Goal: Information Seeking & Learning: Compare options

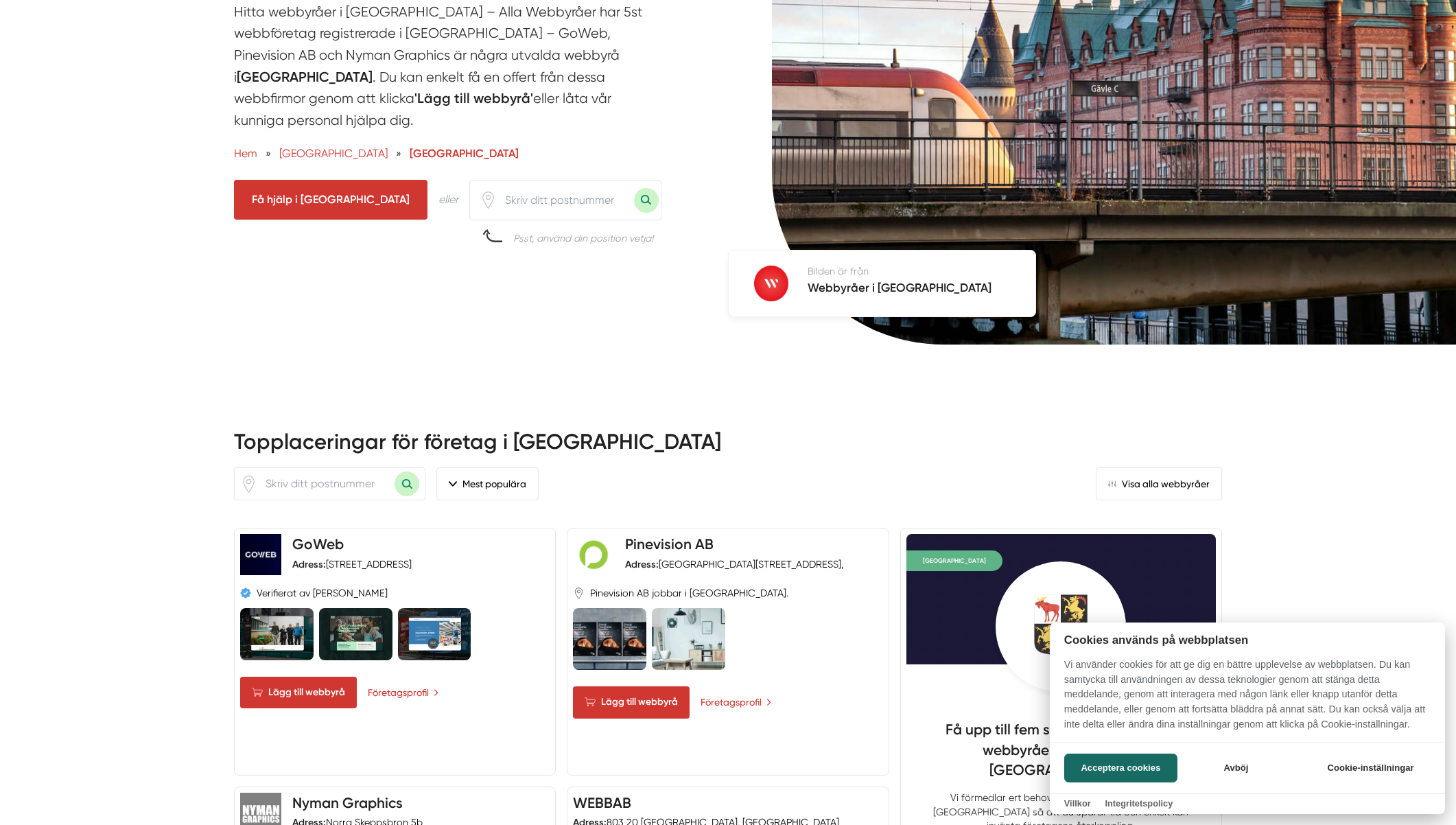
scroll to position [381, 0]
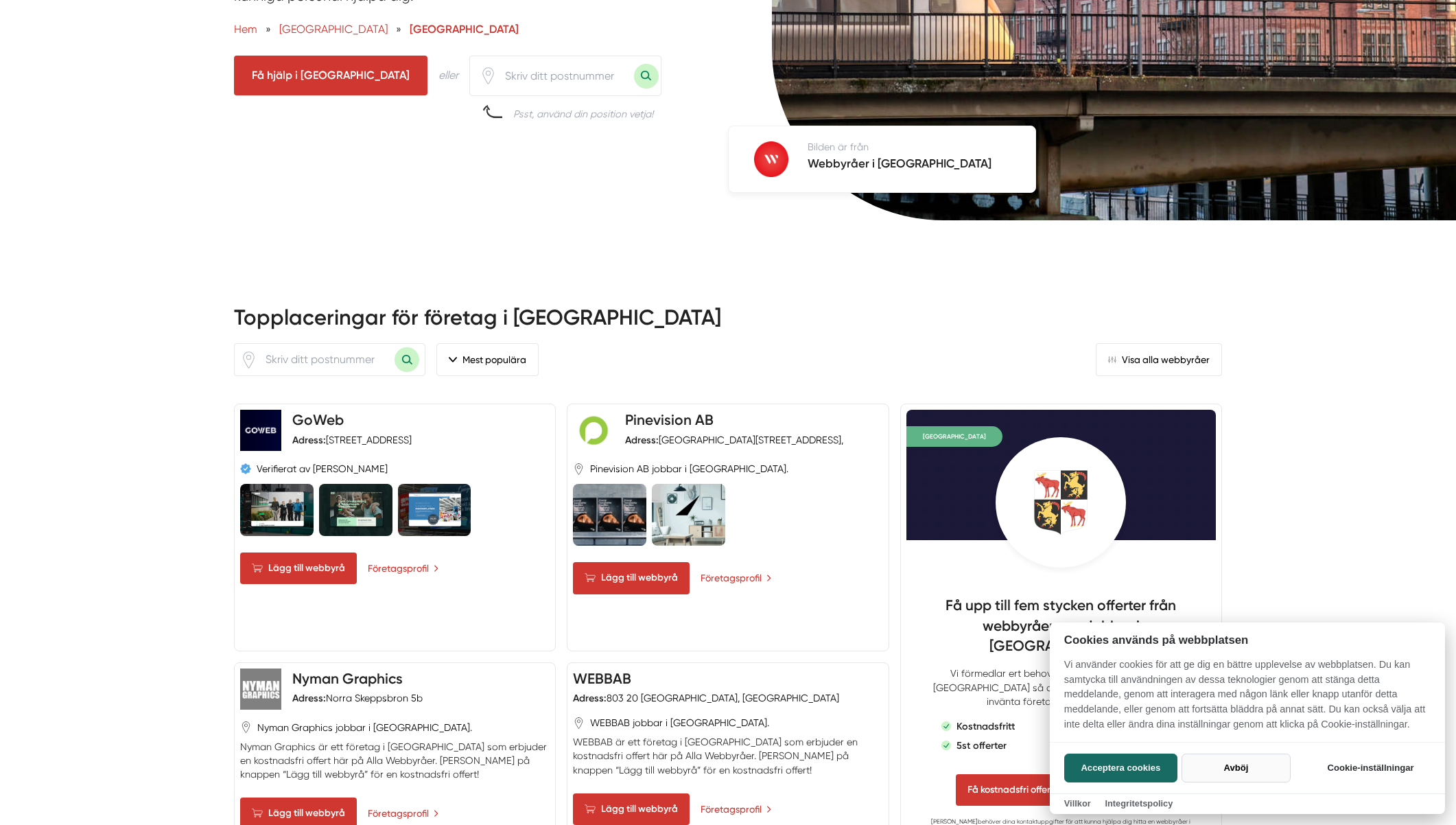
click at [1252, 763] on button "Avböj" at bounding box center [1236, 768] width 109 height 29
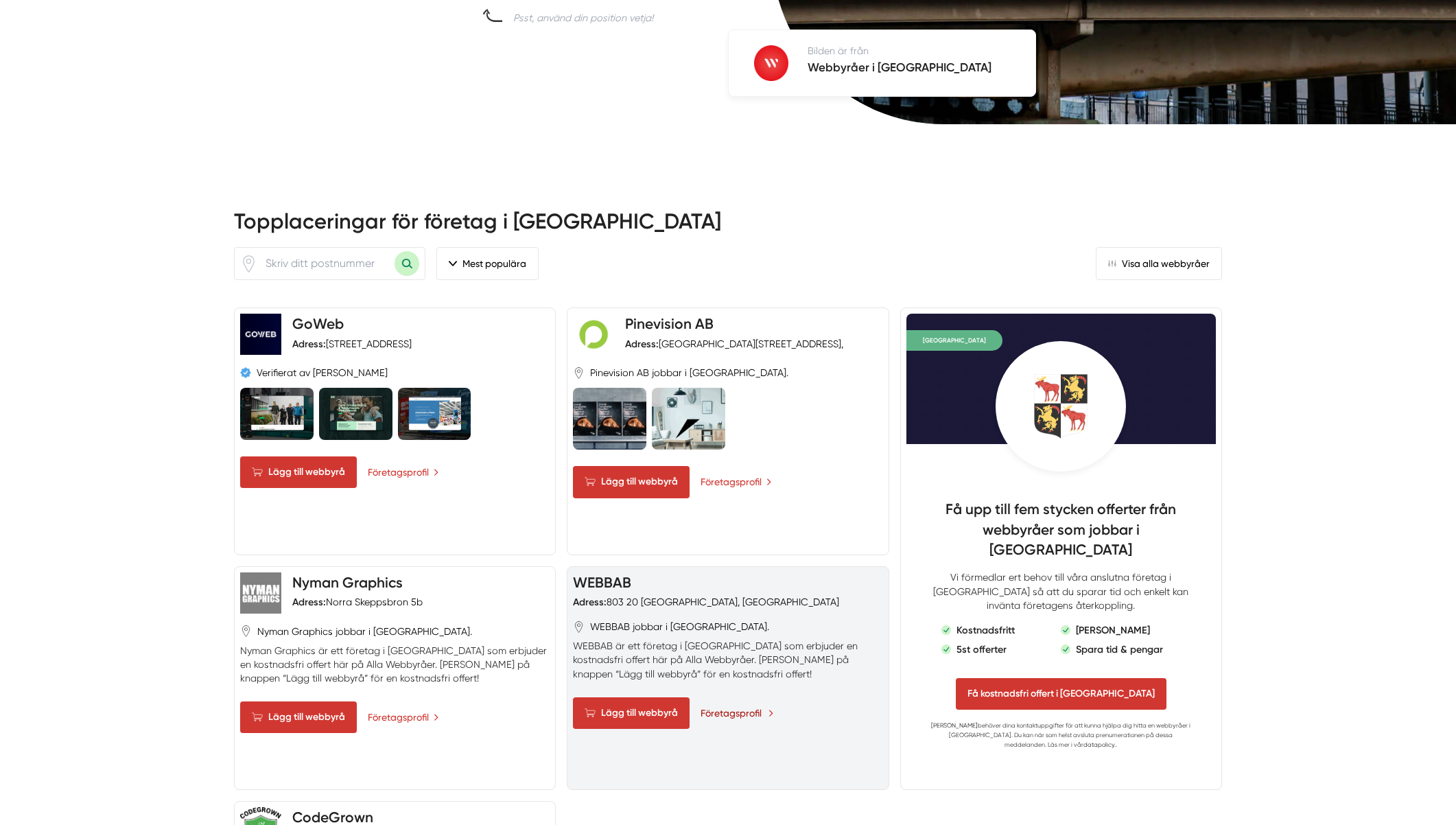
scroll to position [486, 0]
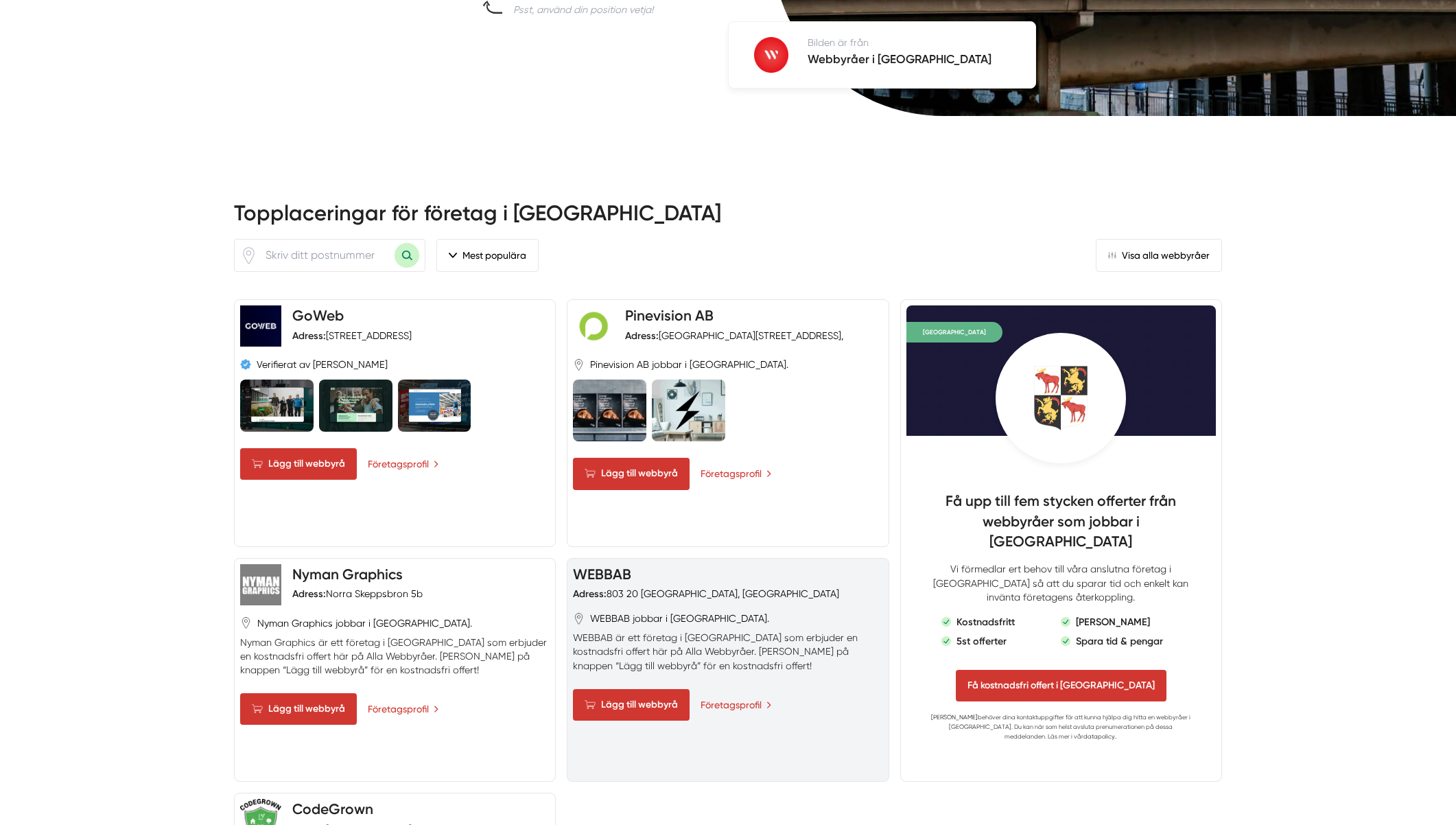
click at [660, 630] on p "WEBBAB är ett företag i Gävle som erbjuder en kostnadsfri offert här på Alla We…" at bounding box center [727, 650] width 310 height 41
click at [703, 630] on p "WEBBAB är ett företag i Gävle som erbjuder en kostnadsfri offert här på Alla We…" at bounding box center [727, 650] width 310 height 41
click at [730, 697] on link "Företagsprofil" at bounding box center [736, 704] width 73 height 15
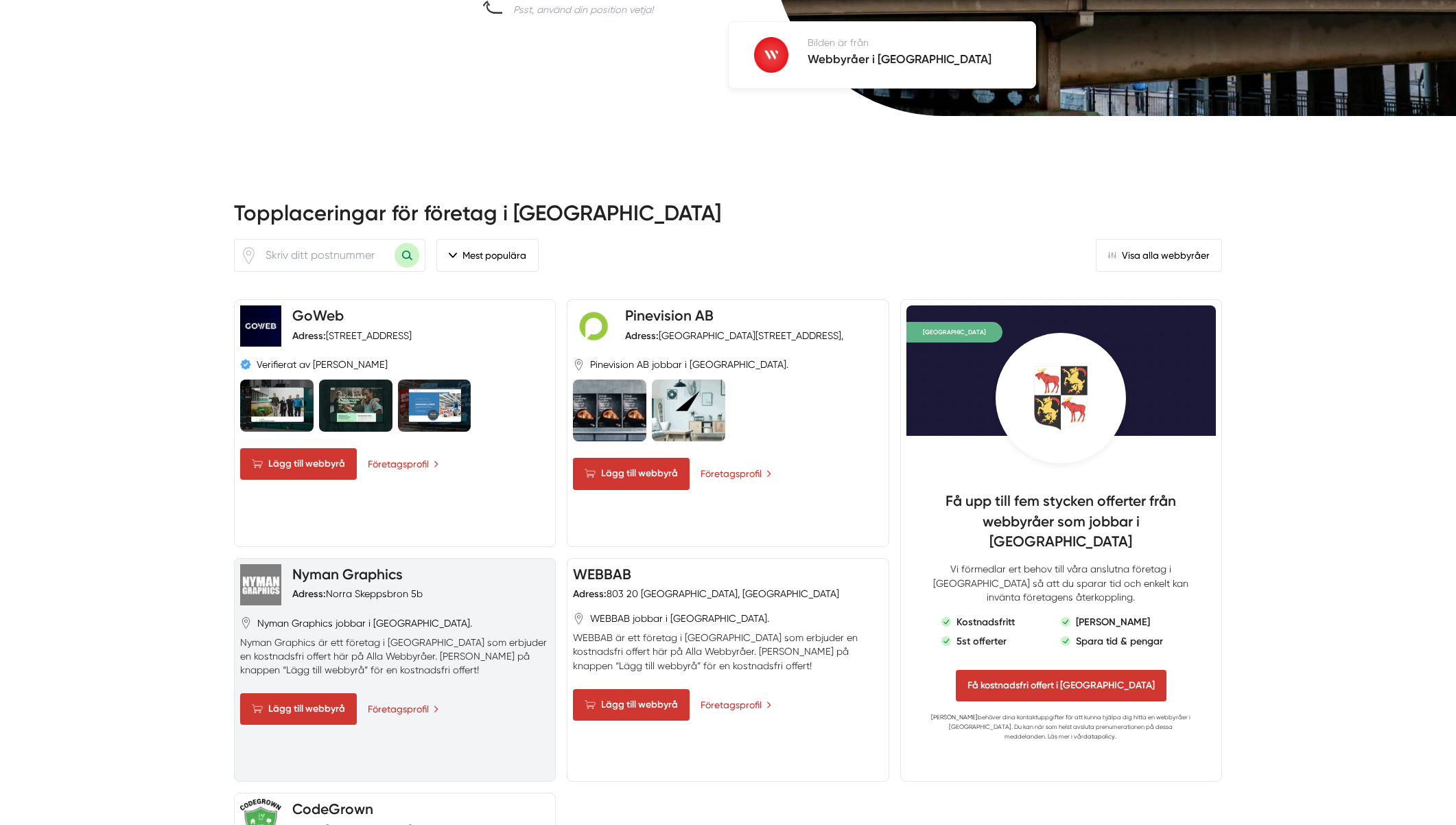
scroll to position [563, 0]
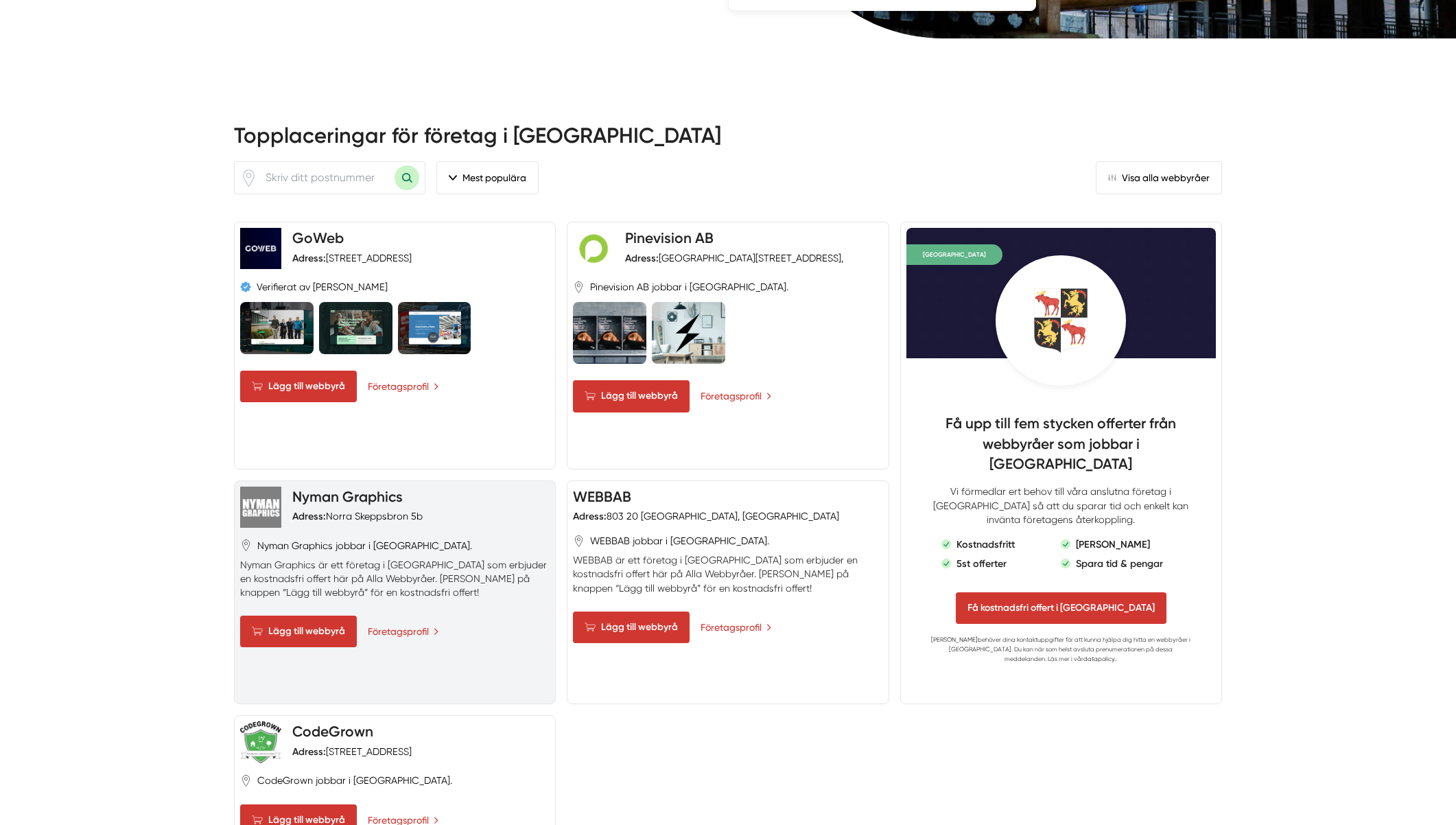
click at [444, 538] on div "Nyman Graphics jobbar i Gävle." at bounding box center [395, 545] width 310 height 13
click at [415, 623] on link "Företagsprofil" at bounding box center [404, 631] width 73 height 15
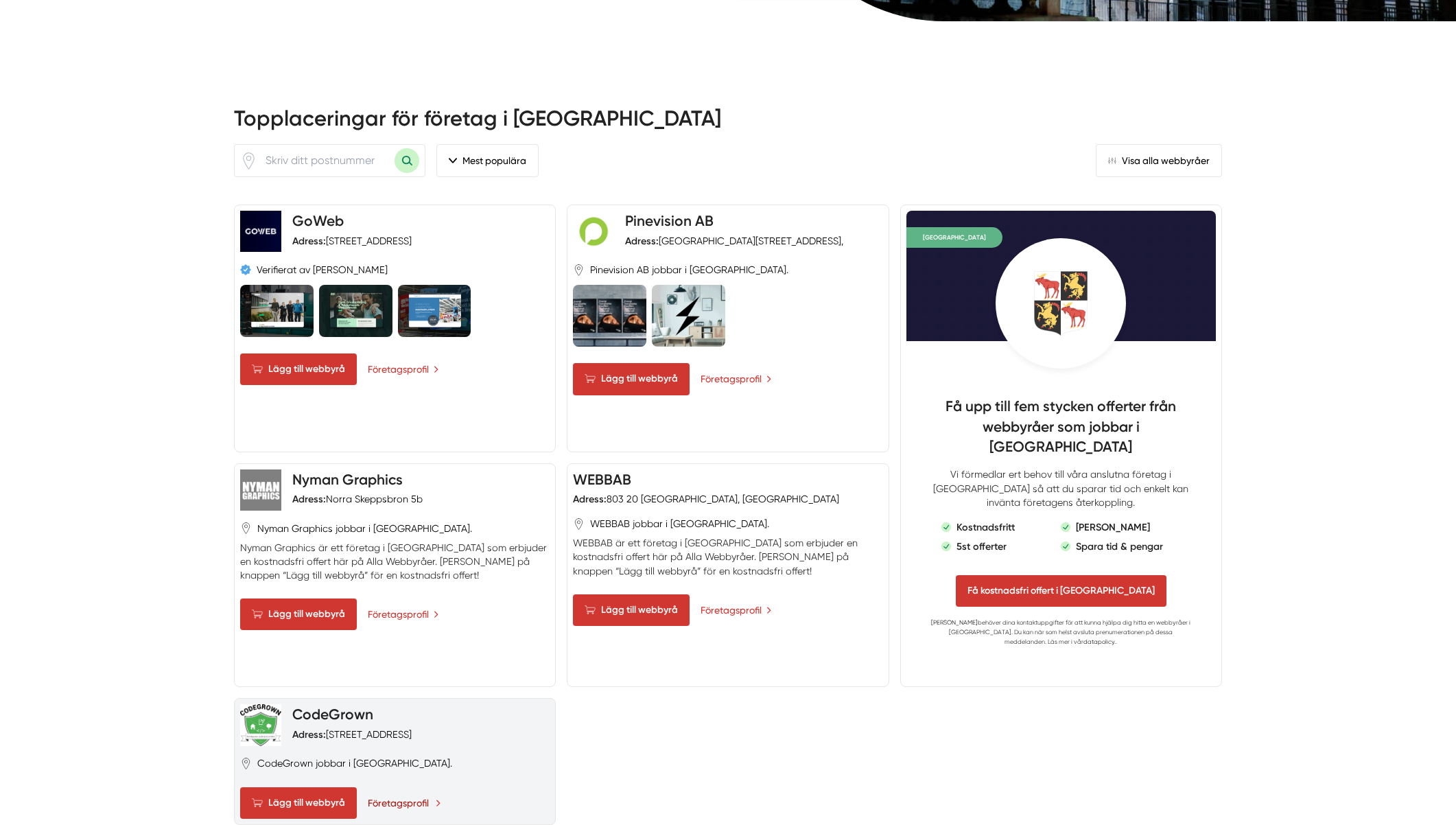
click at [413, 795] on link "Företagsprofil" at bounding box center [404, 803] width 73 height 15
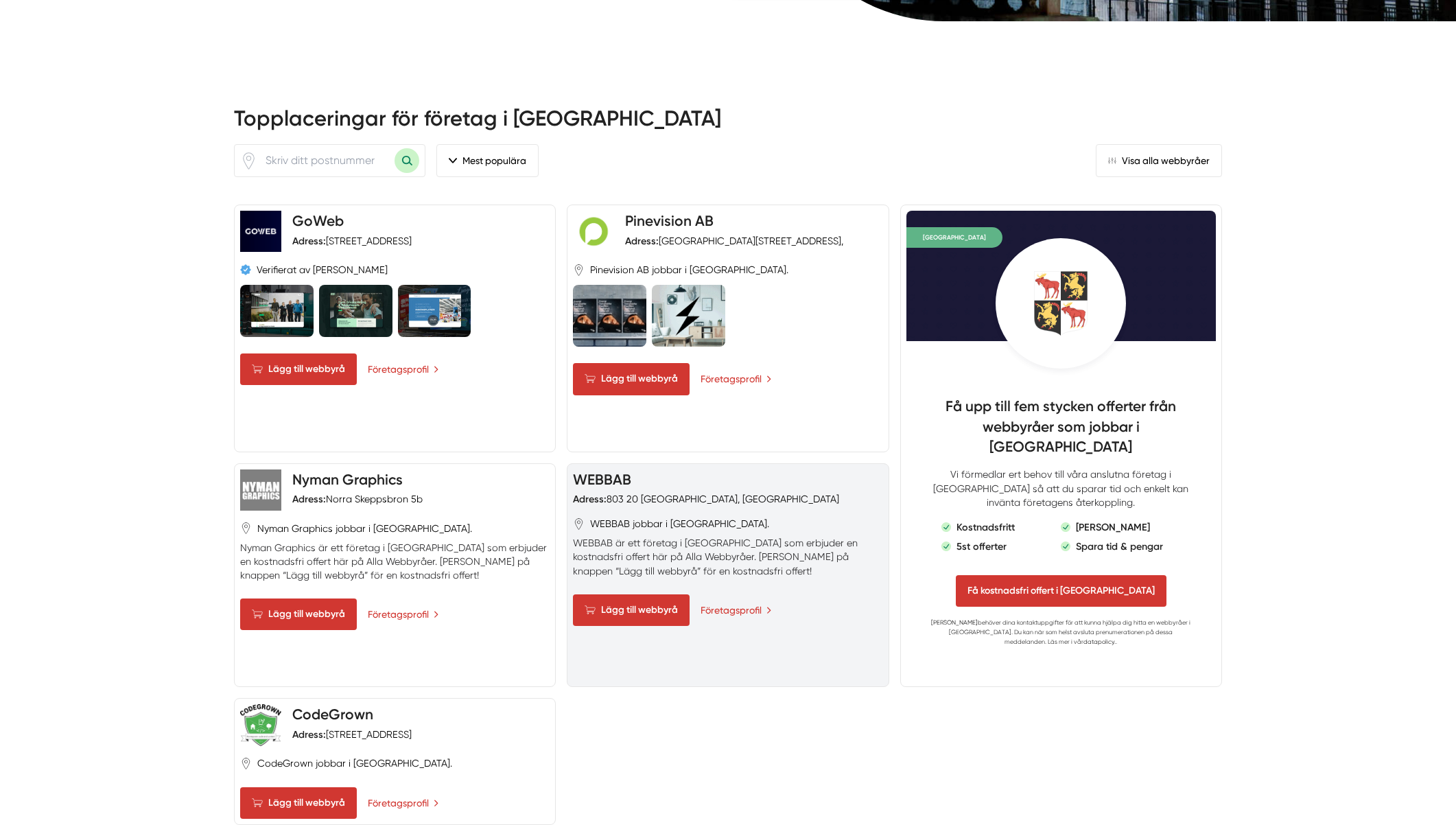
click at [789, 516] on div "WEBBAB jobbar i Gävle. WEBBAB är ett företag i Gävle som erbjuder en kostnadsfr…" at bounding box center [727, 547] width 310 height 61
click at [628, 536] on p "WEBBAB är ett företag i Gävle som erbjuder en kostnadsfri offert här på Alla We…" at bounding box center [727, 556] width 310 height 41
click at [736, 602] on link "Företagsprofil" at bounding box center [736, 610] width 73 height 15
click at [735, 602] on link "Företagsprofil" at bounding box center [736, 610] width 73 height 15
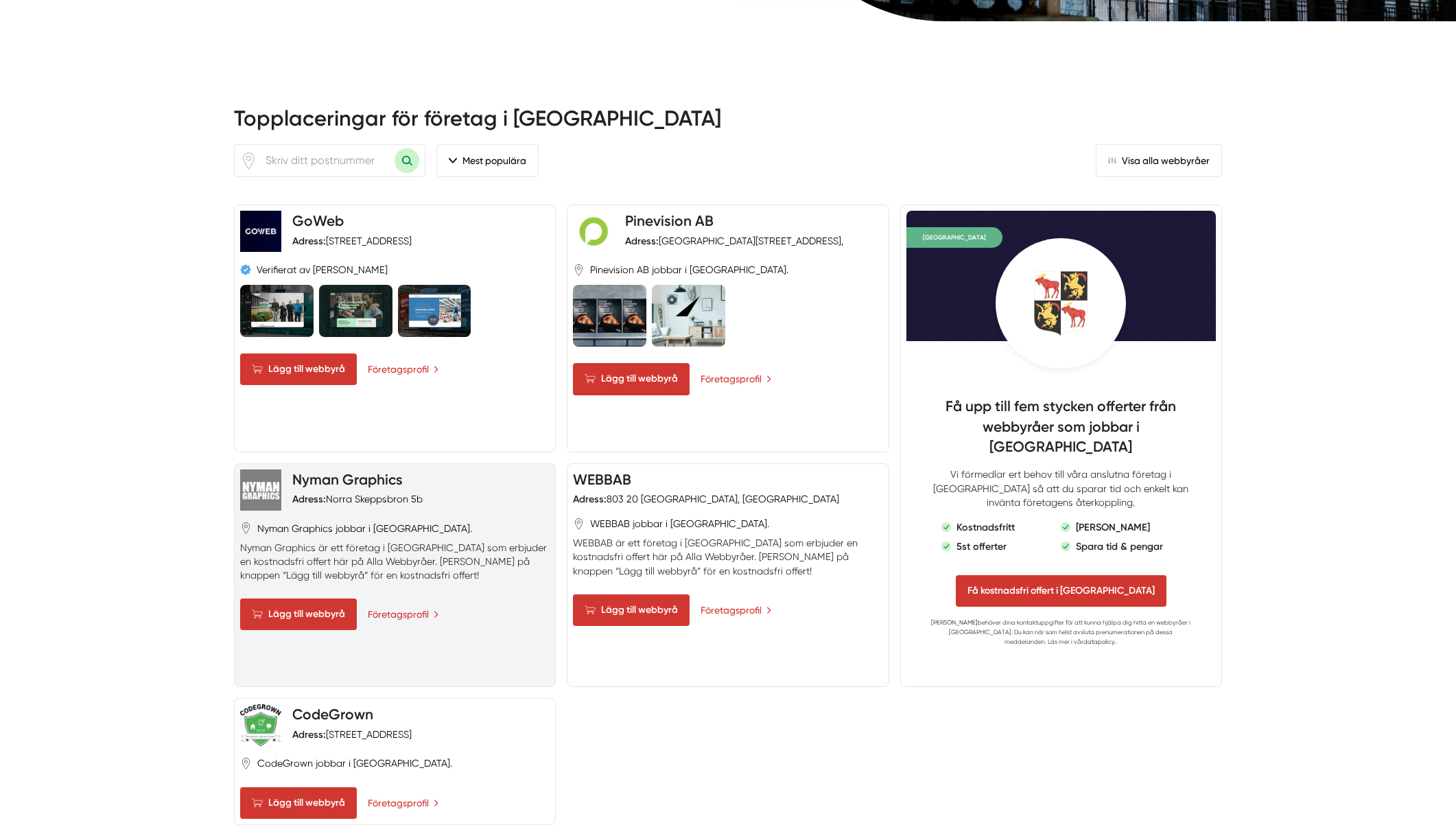
scroll to position [590, 0]
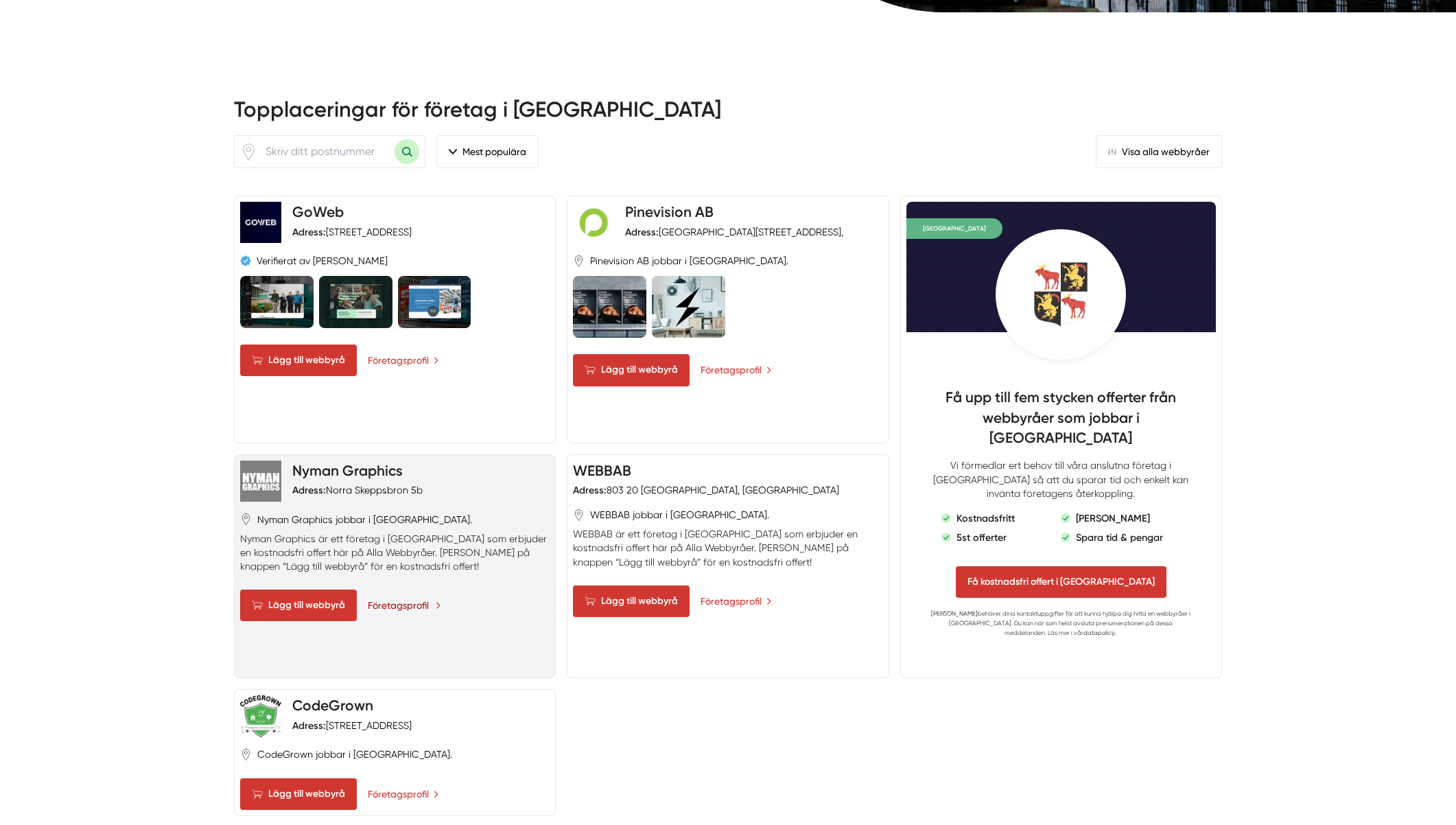
click at [410, 597] on link "Företagsprofil" at bounding box center [404, 605] width 73 height 15
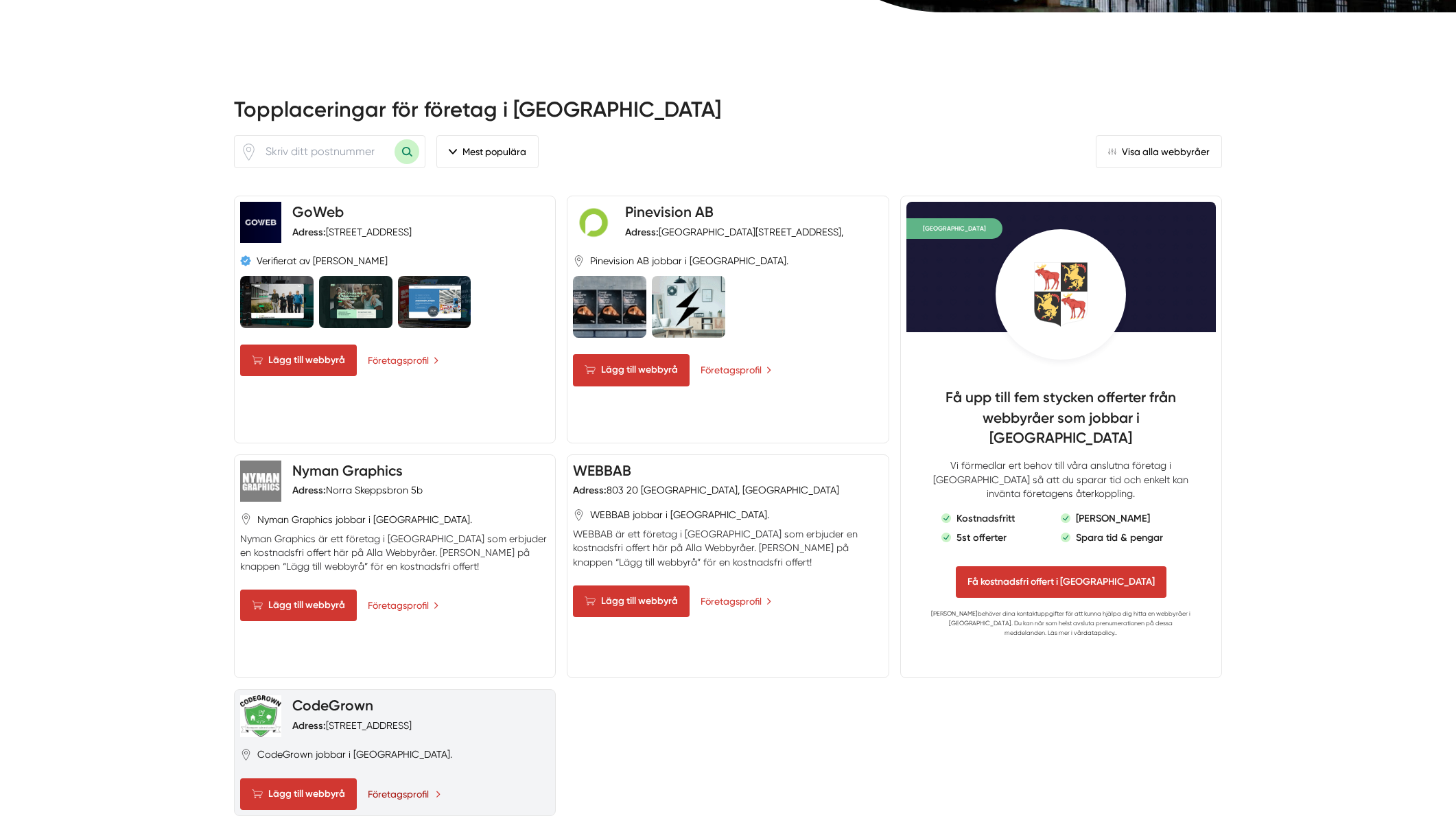
click at [410, 786] on link "Företagsprofil" at bounding box center [404, 794] width 73 height 15
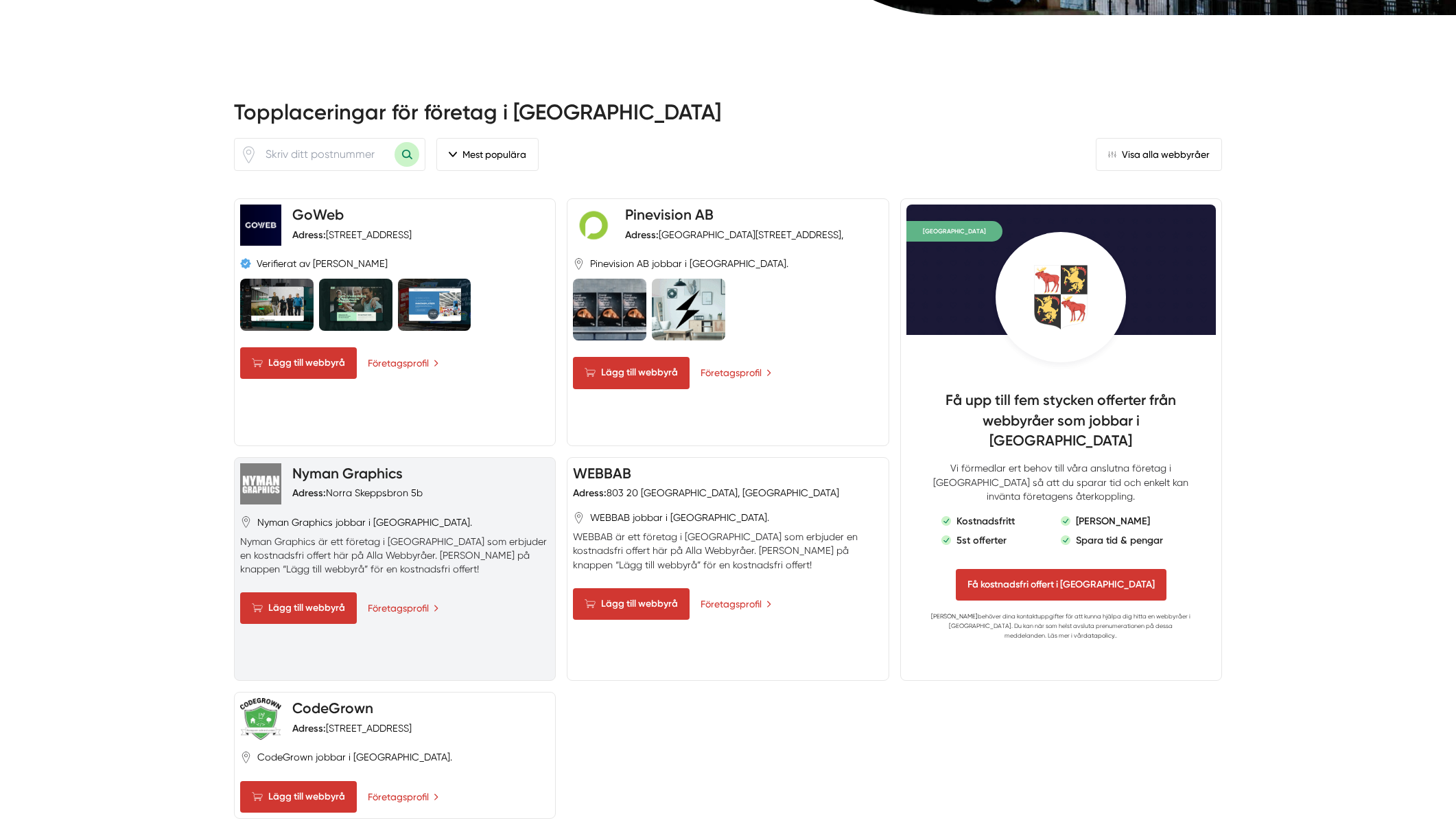
scroll to position [657, 0]
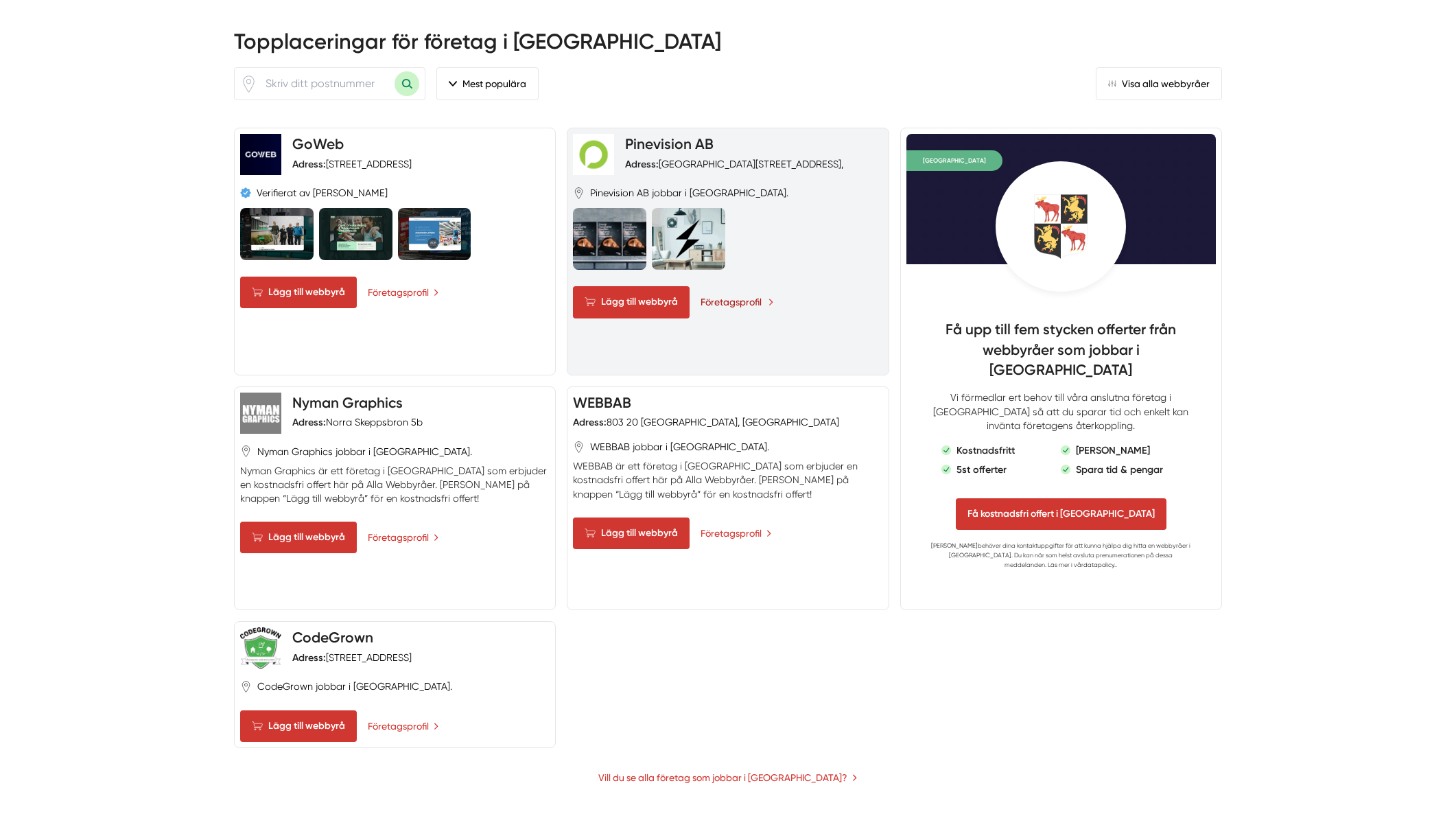
click at [747, 294] on link "Företagsprofil" at bounding box center [736, 302] width 73 height 15
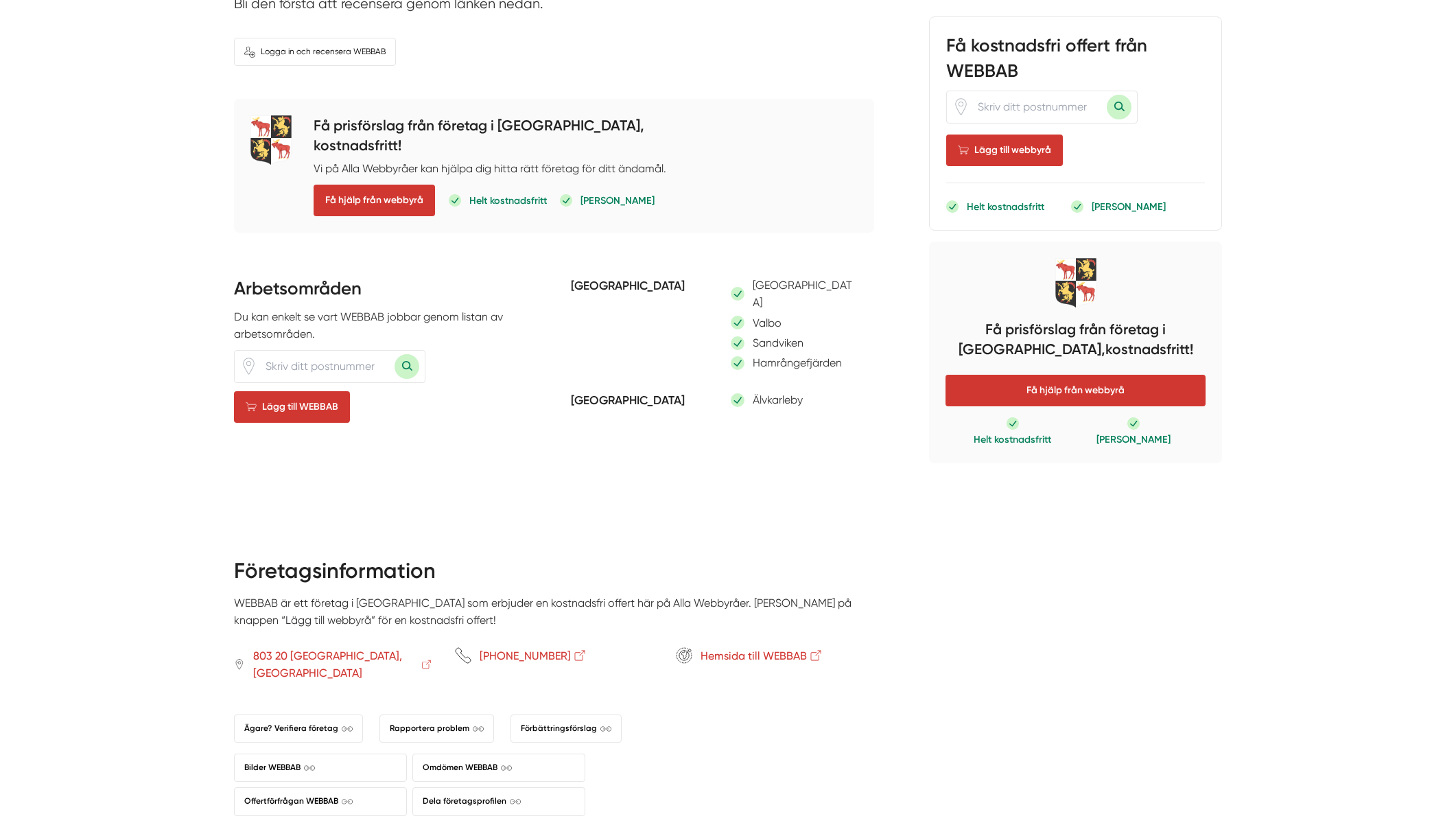
scroll to position [461, 0]
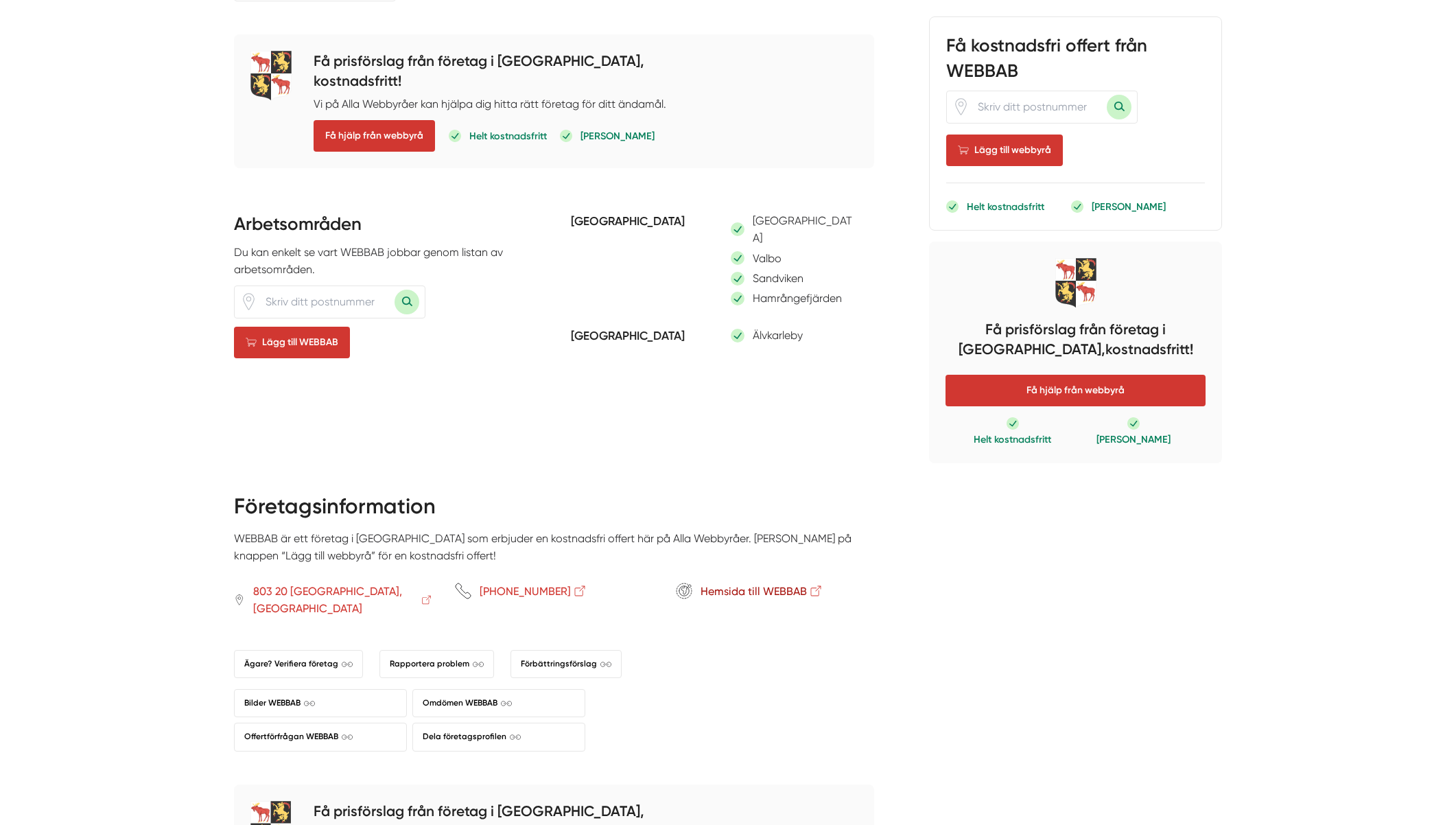
click at [752, 583] on span "Hemsida till WEBBAB" at bounding box center [762, 591] width 123 height 17
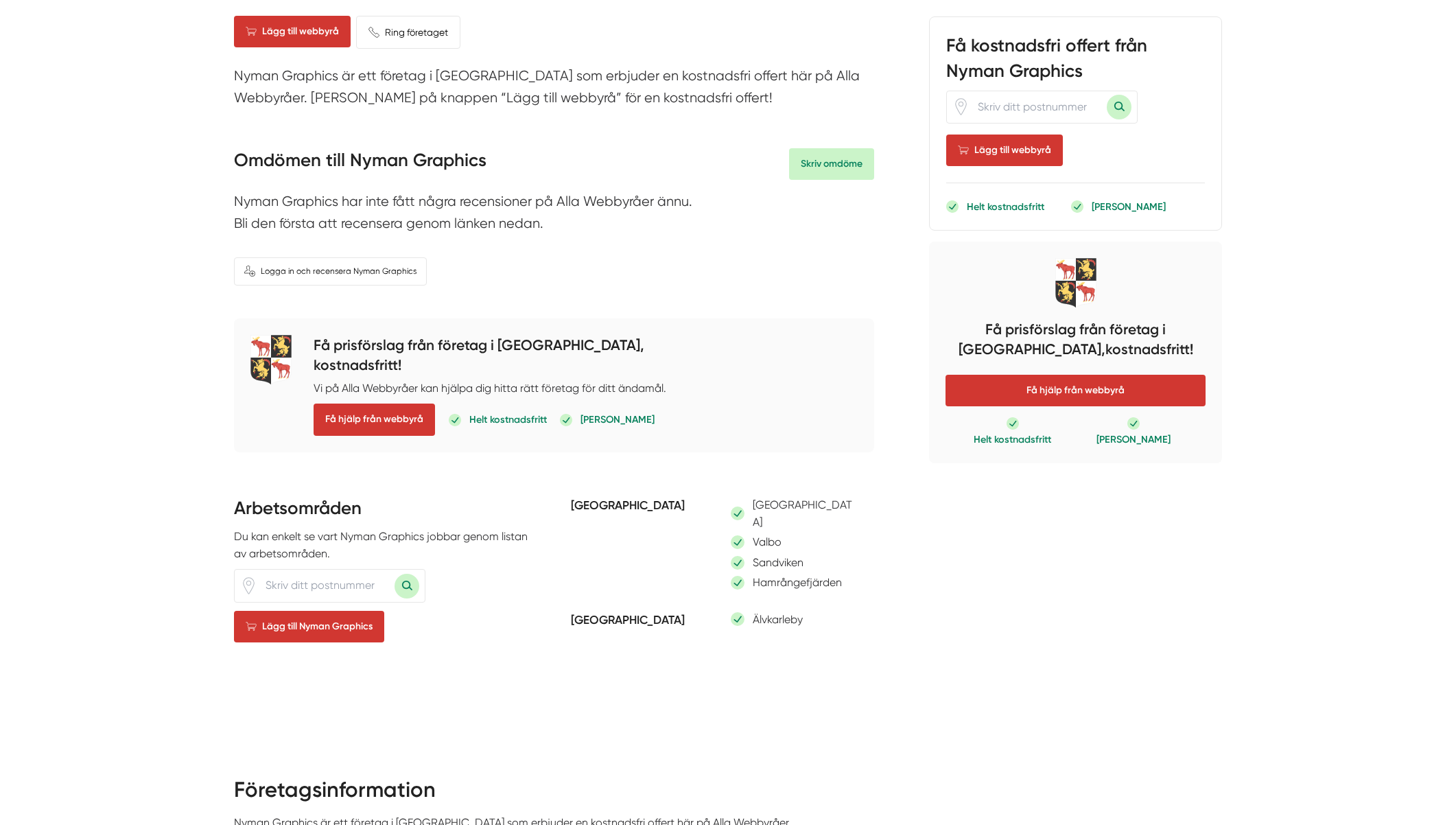
scroll to position [204, 0]
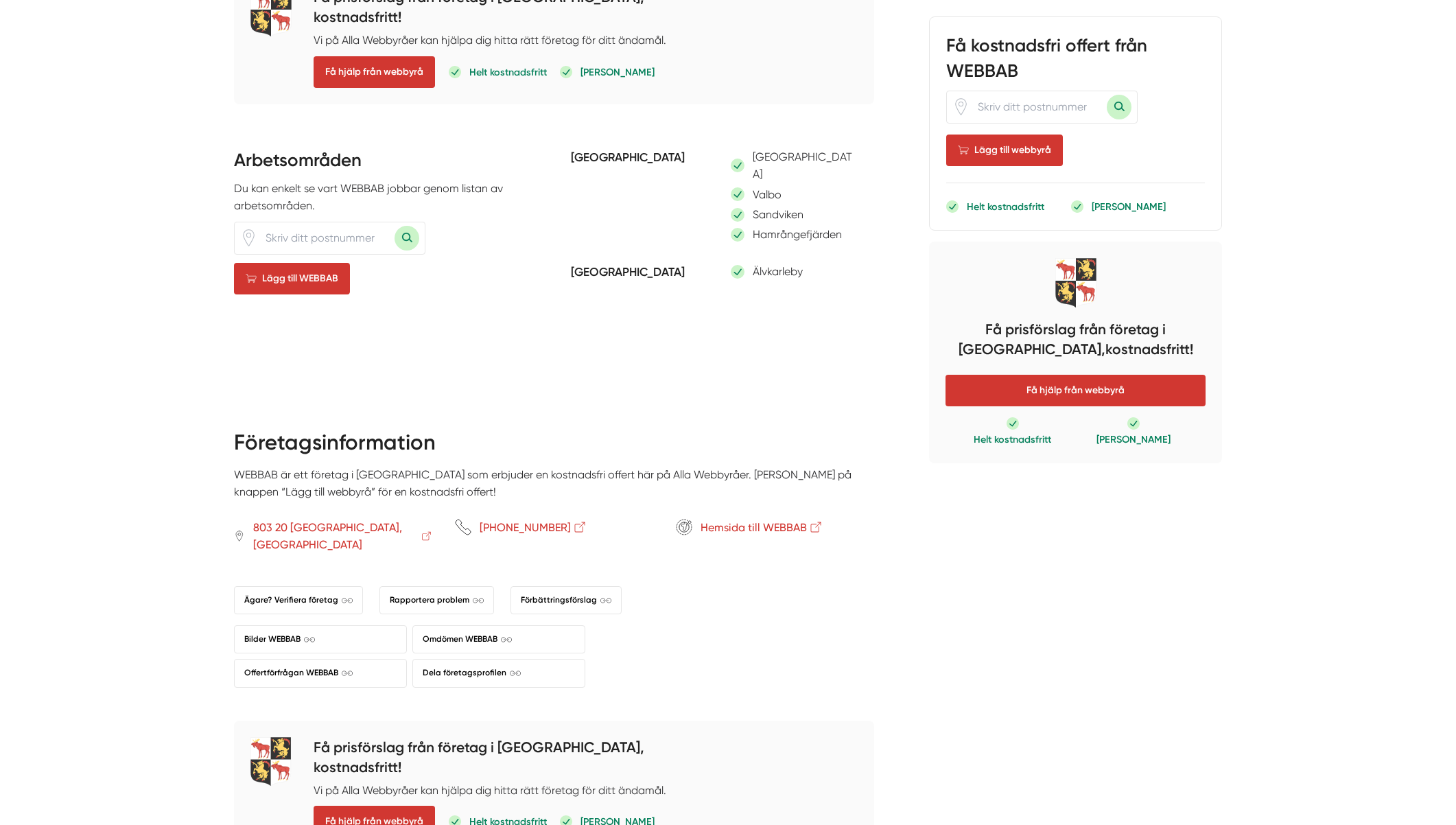
scroll to position [595, 0]
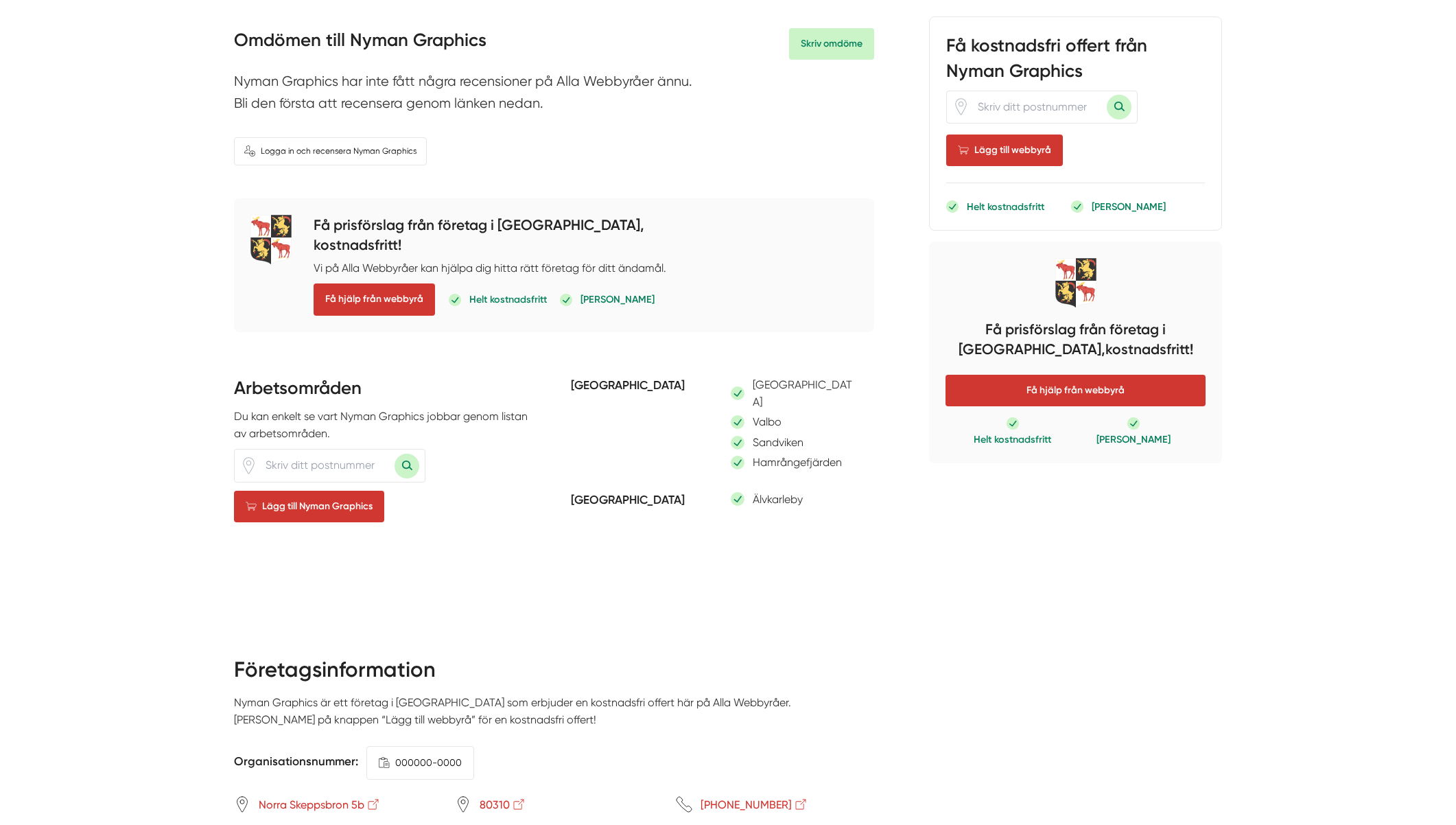
scroll to position [553, 0]
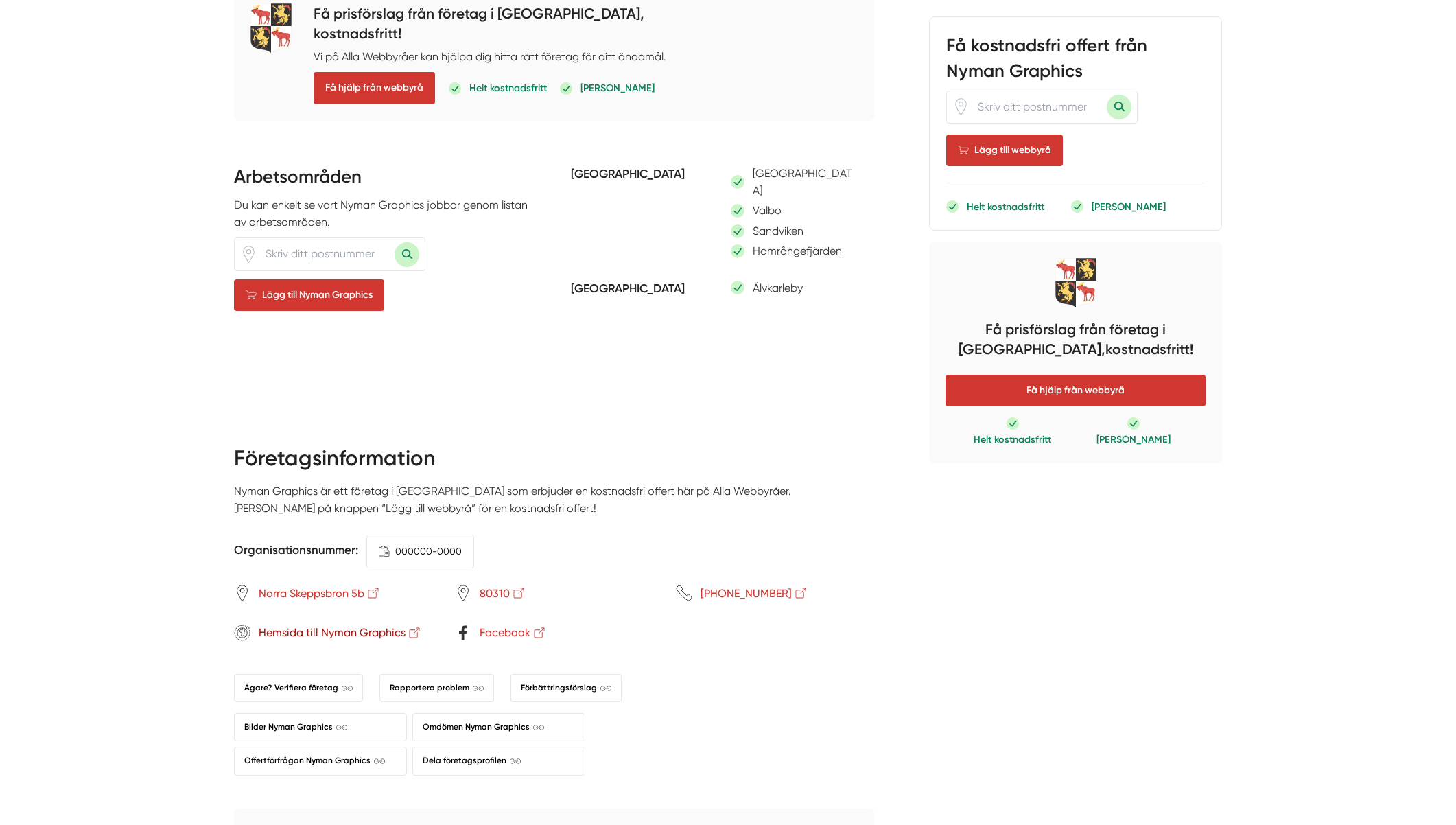
click at [343, 623] on span "Hemsida till Nyman Graphics" at bounding box center [341, 632] width 164 height 17
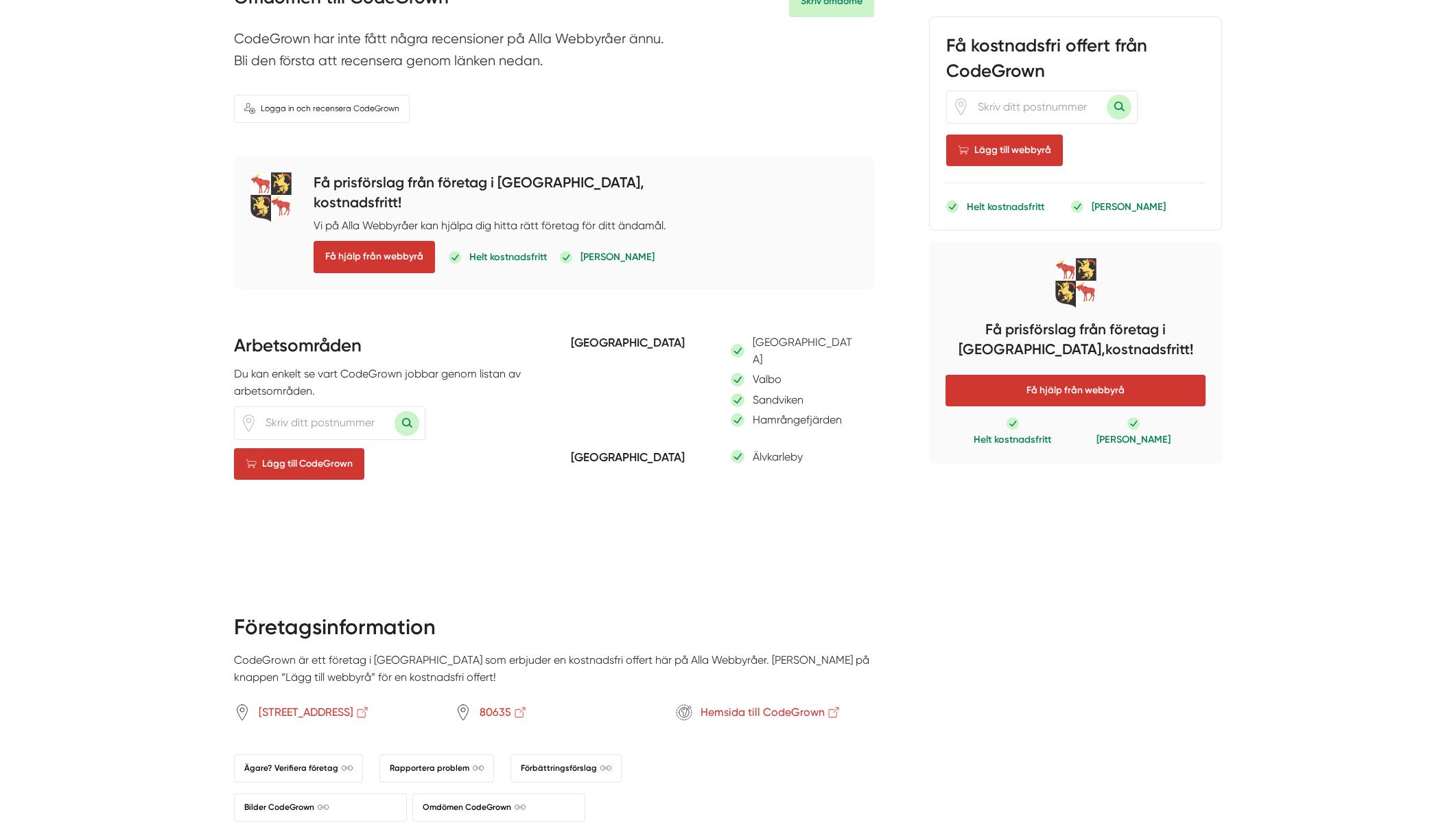
scroll to position [400, 0]
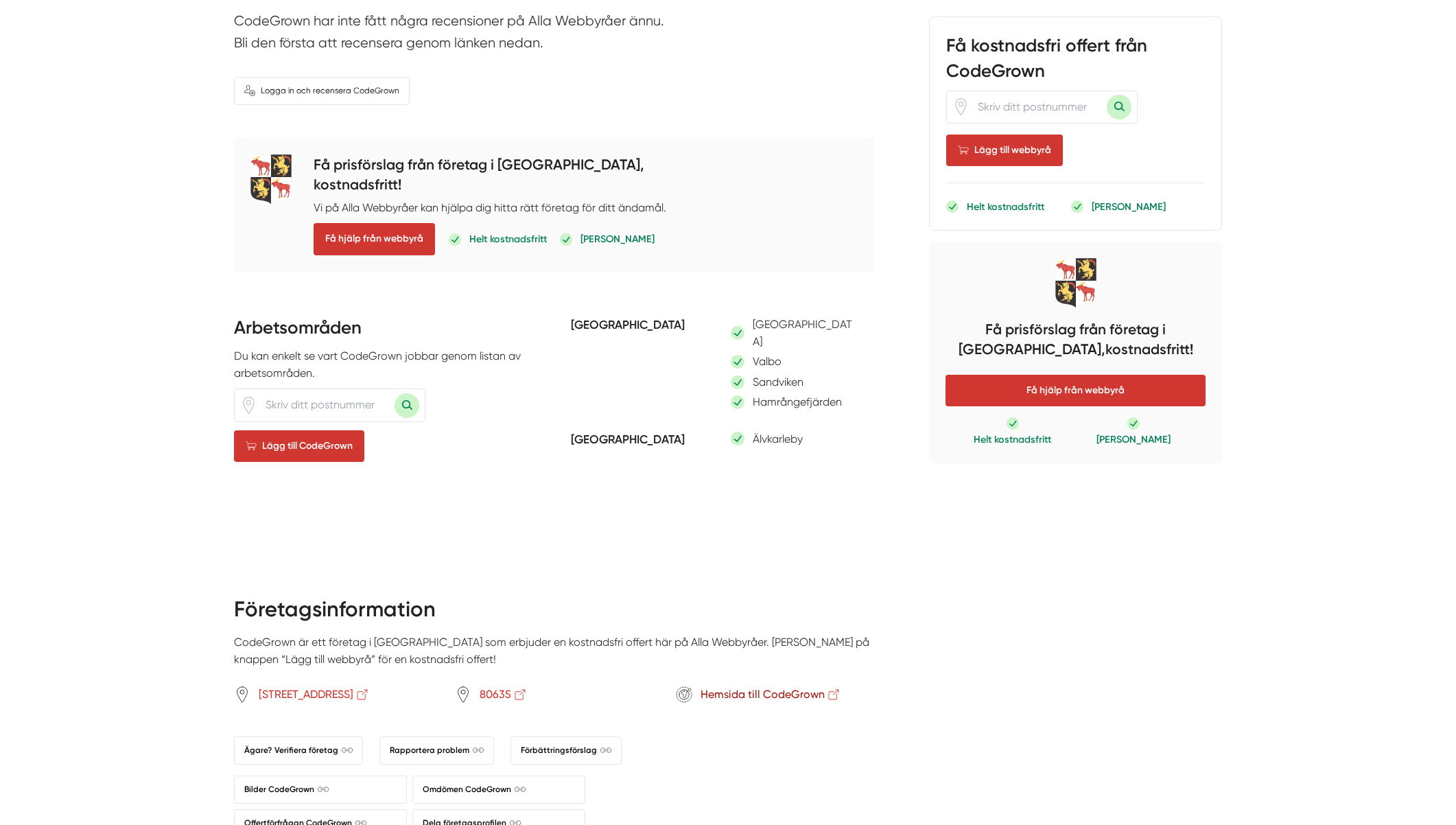
click at [775, 686] on span "Hemsida till CodeGrown" at bounding box center [770, 694] width 141 height 17
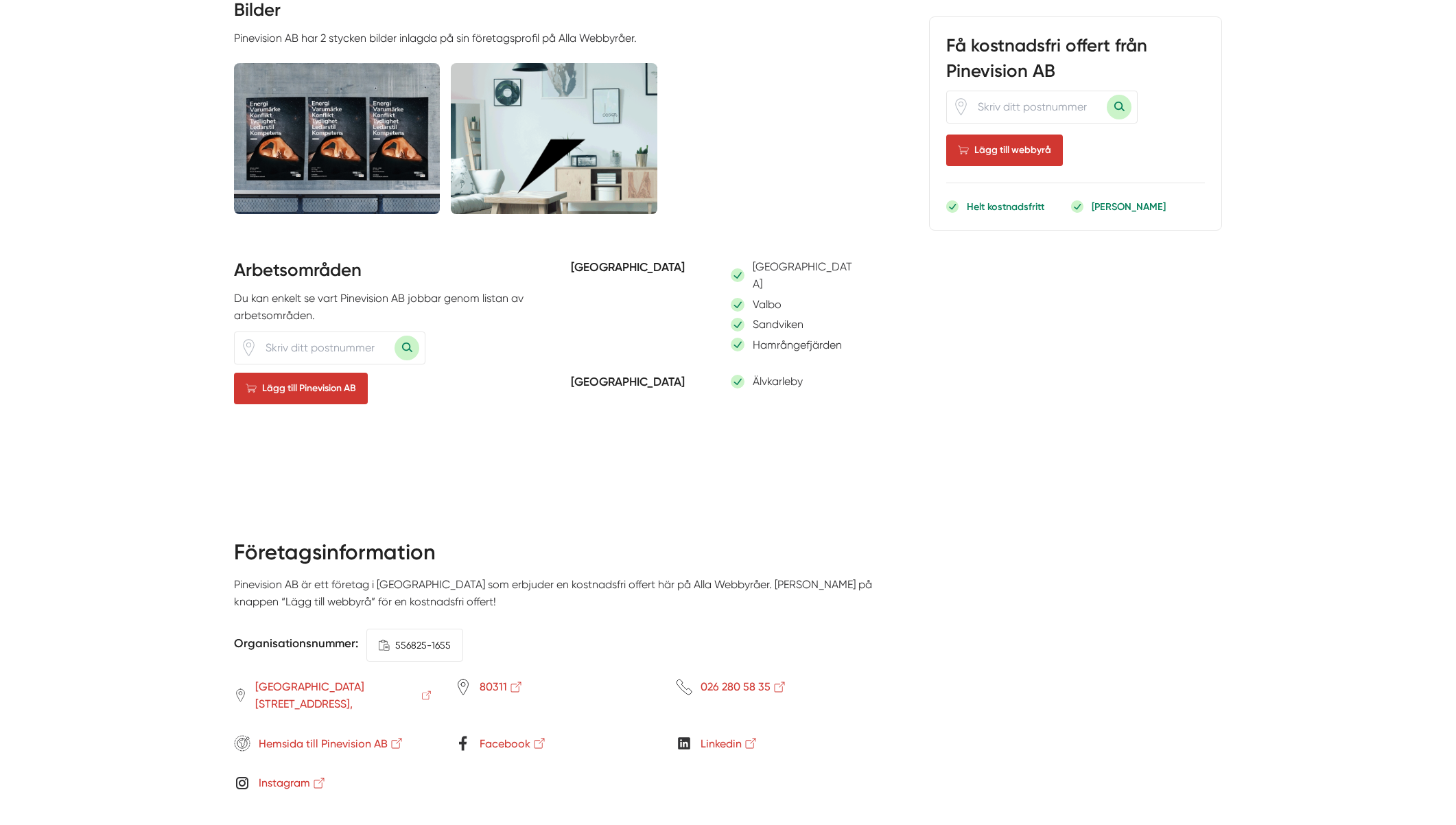
scroll to position [806, 0]
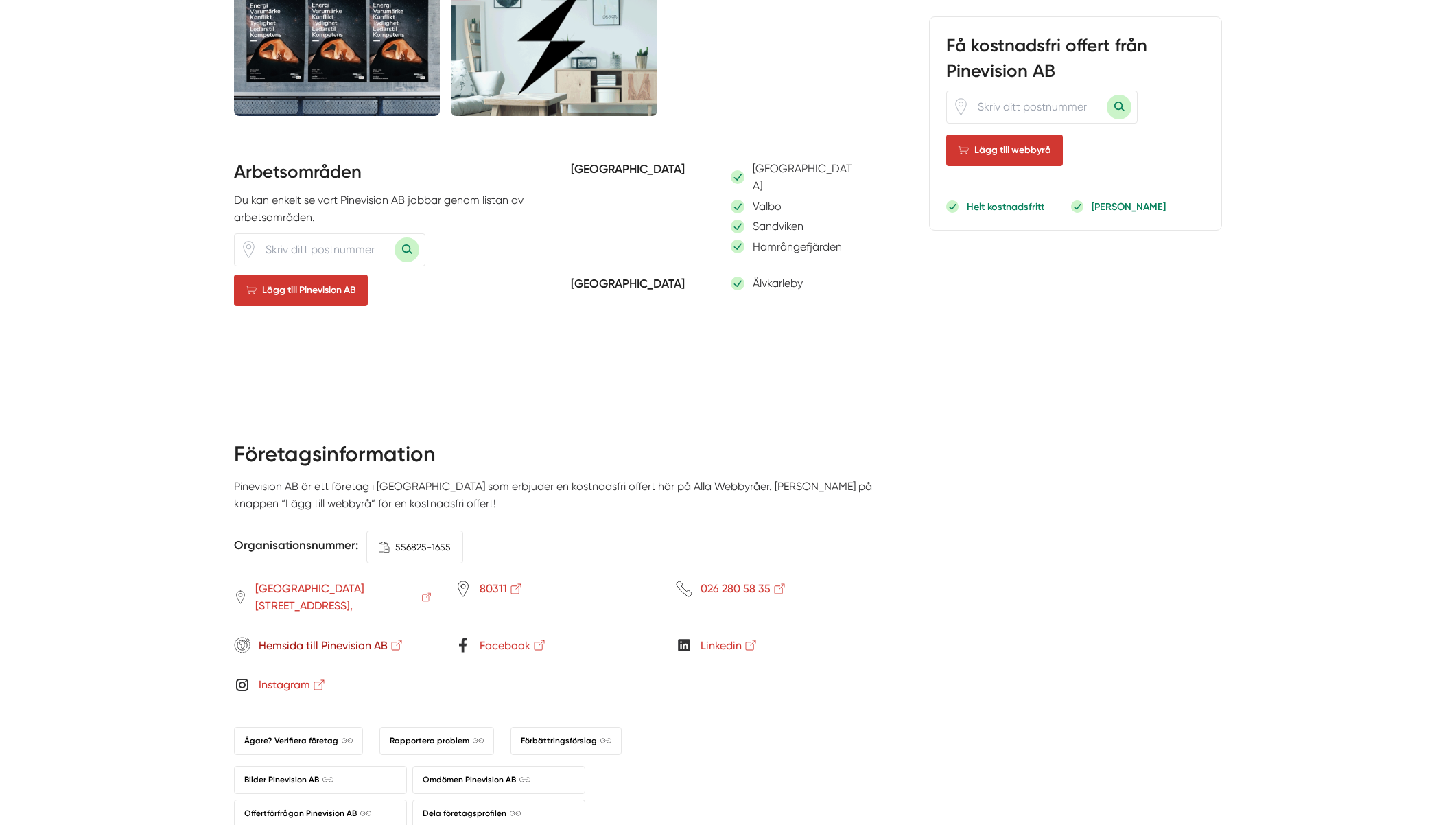
click at [307, 637] on span "Hemsida till Pinevision AB" at bounding box center [332, 645] width 145 height 17
